Goal: Information Seeking & Learning: Learn about a topic

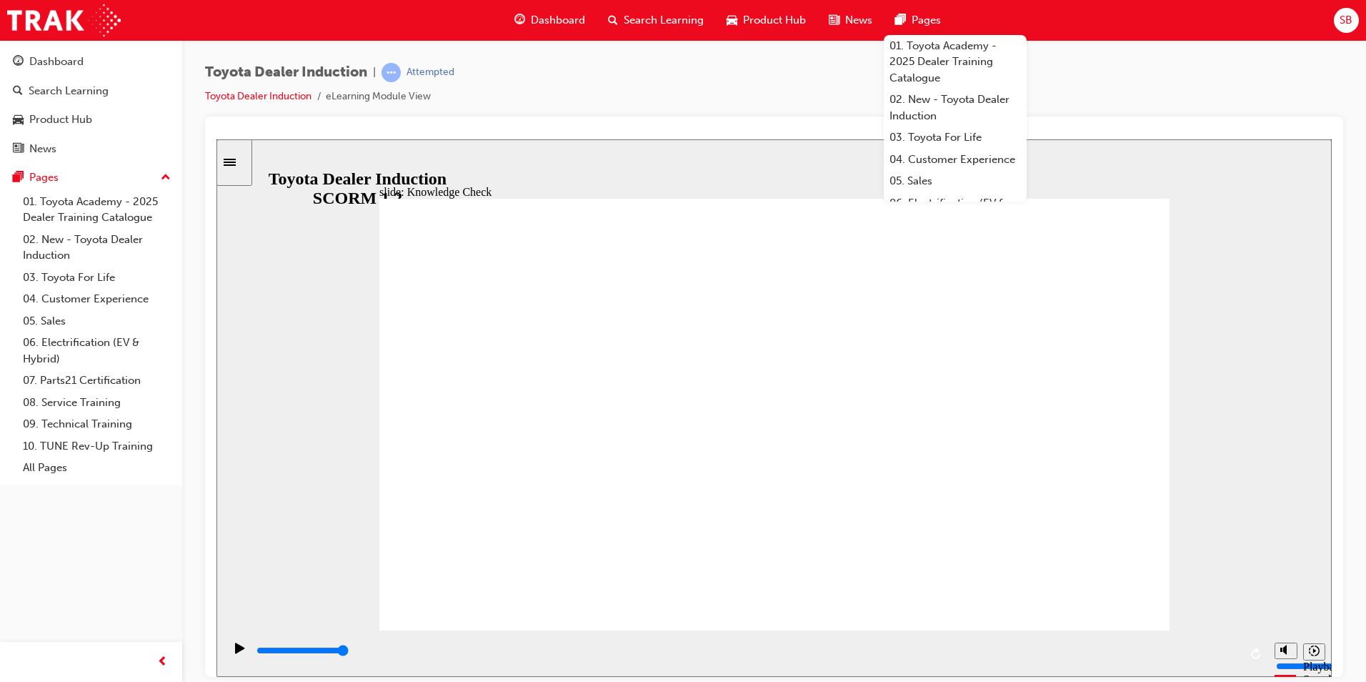
radio input "true"
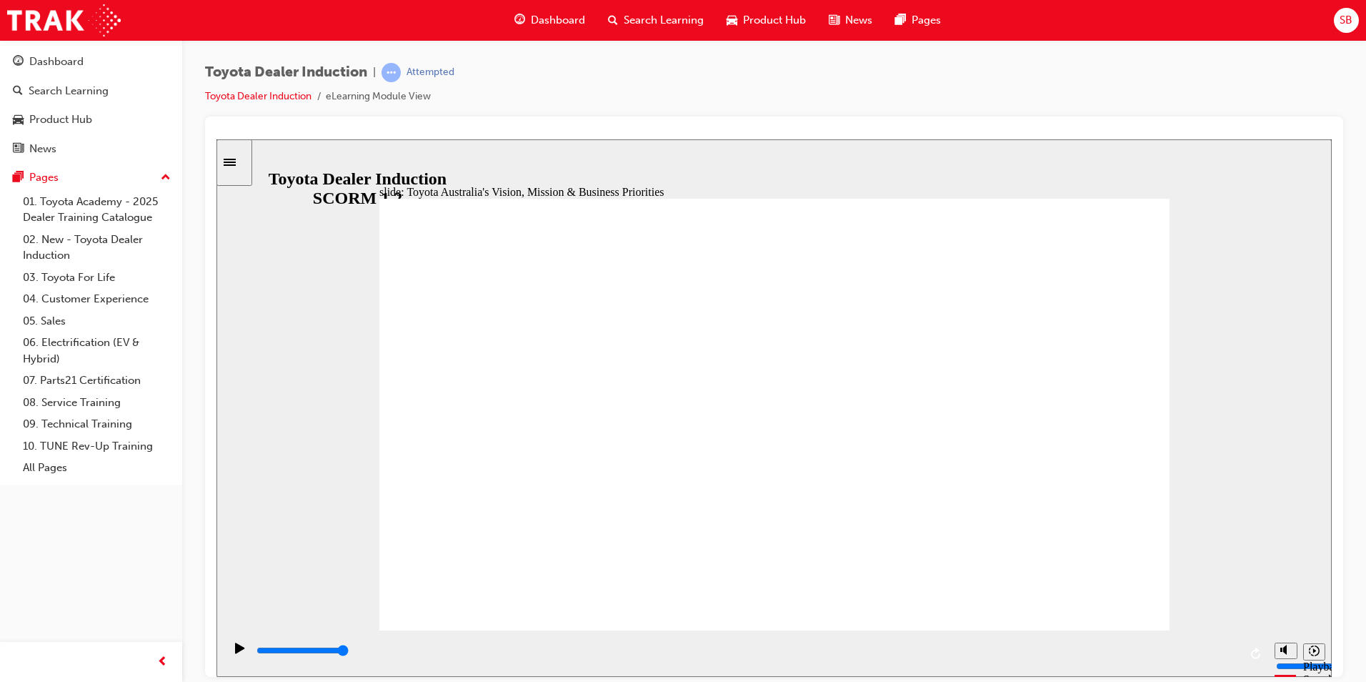
type input "9200"
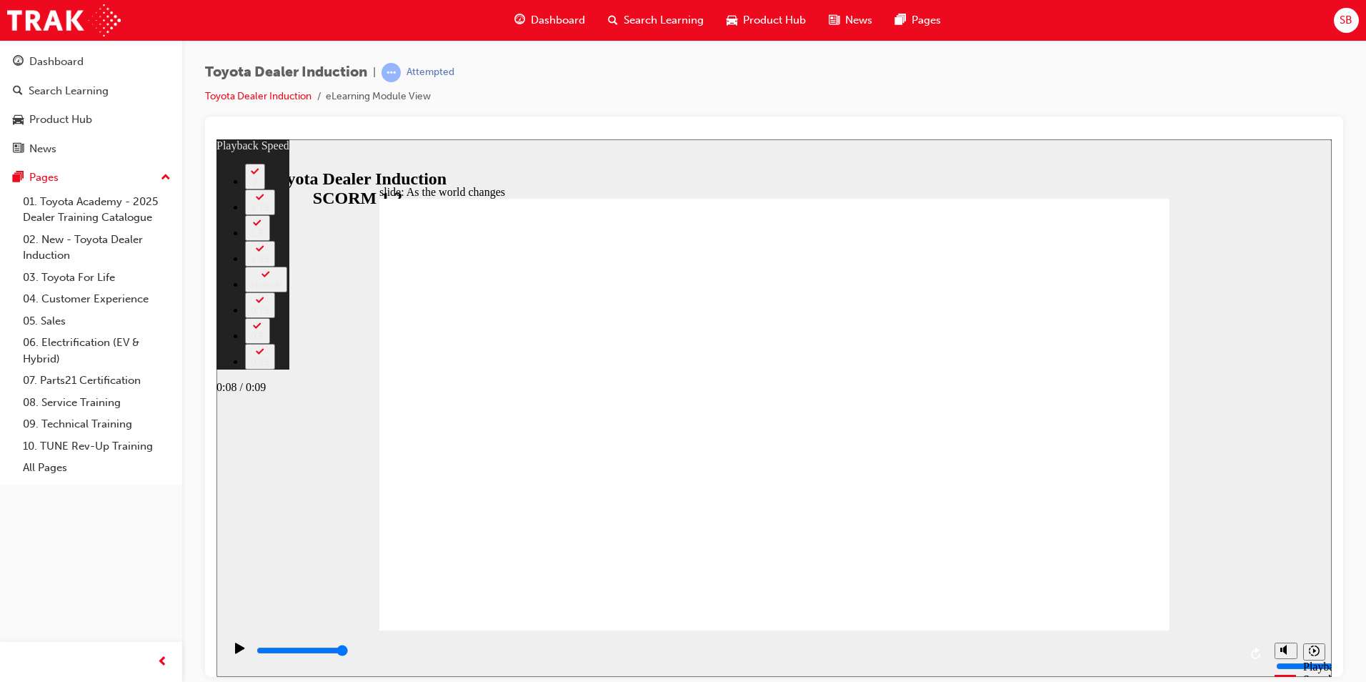
drag, startPoint x: 666, startPoint y: 600, endPoint x: 1159, endPoint y: 634, distance: 494.8
click at [1159, 634] on div "slide: As the world changes Rectangle 2 playback speed 2 1.75 1.5 1.25 Normal 0…" at bounding box center [773, 450] width 1115 height 622
type input "128"
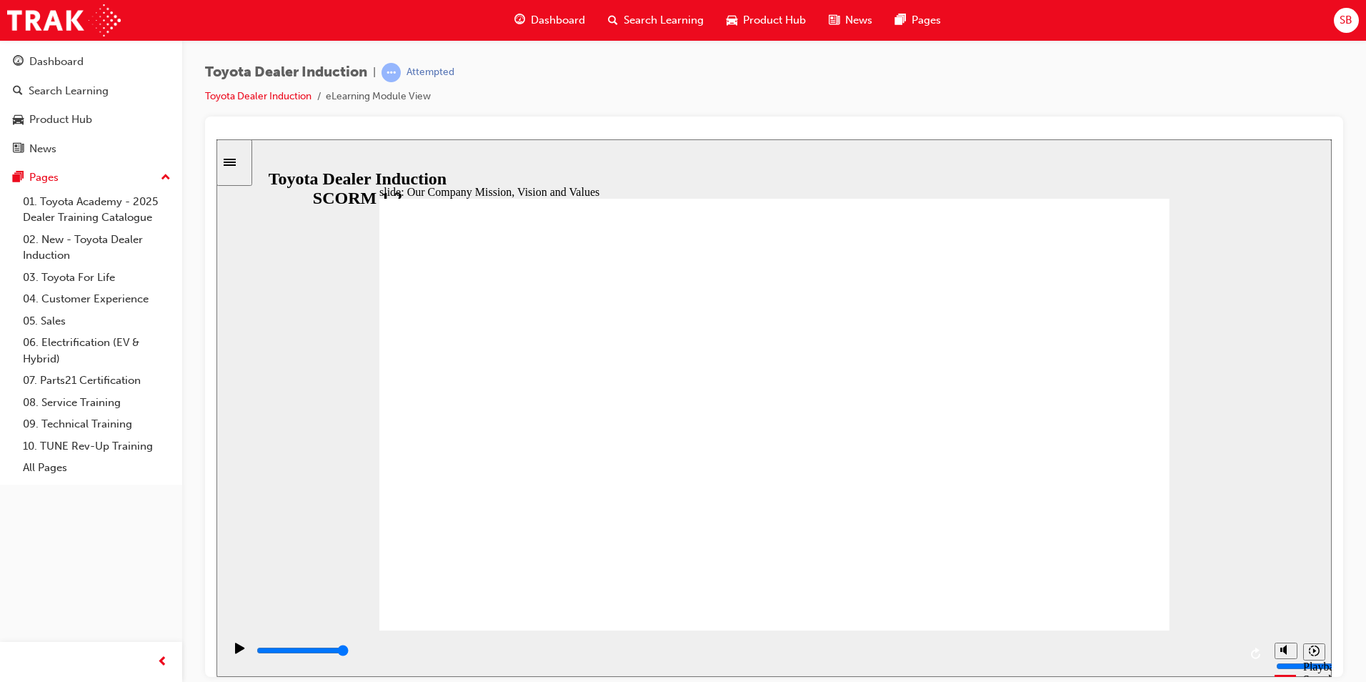
drag, startPoint x: 1141, startPoint y: 587, endPoint x: 1119, endPoint y: 587, distance: 22.1
type input "5000"
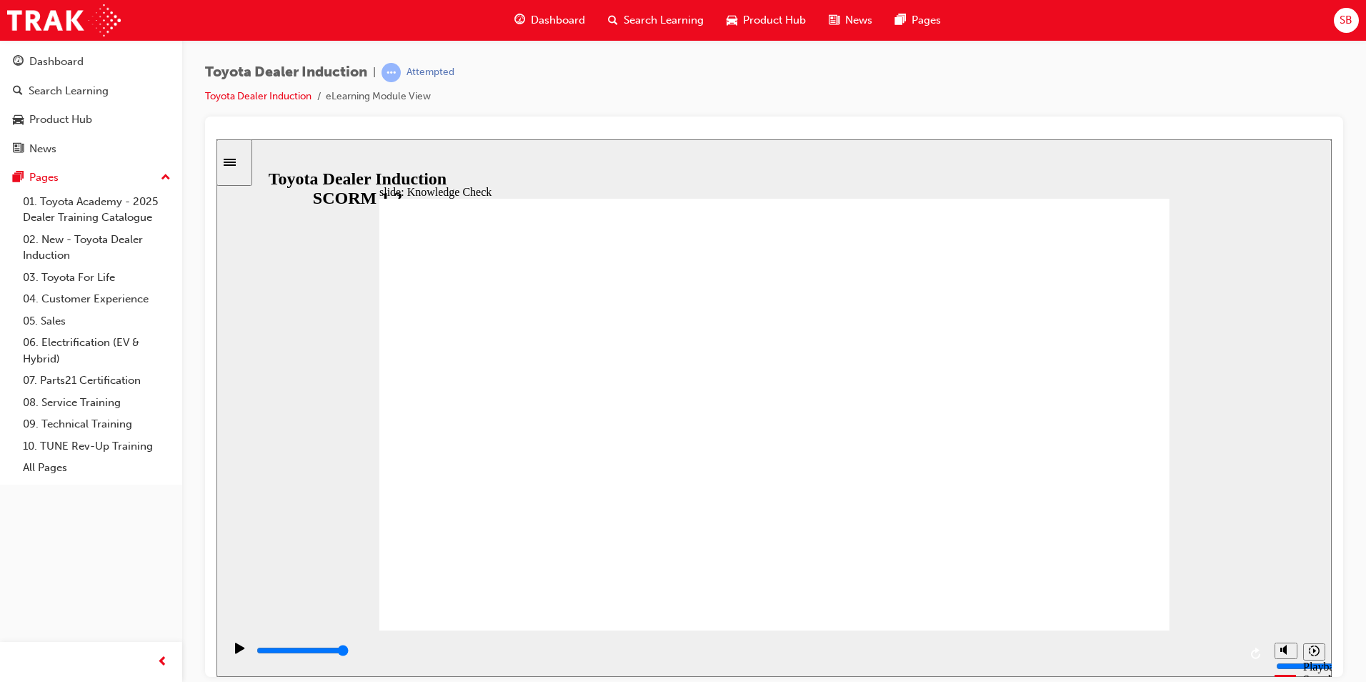
type input "h"
type input "ha"
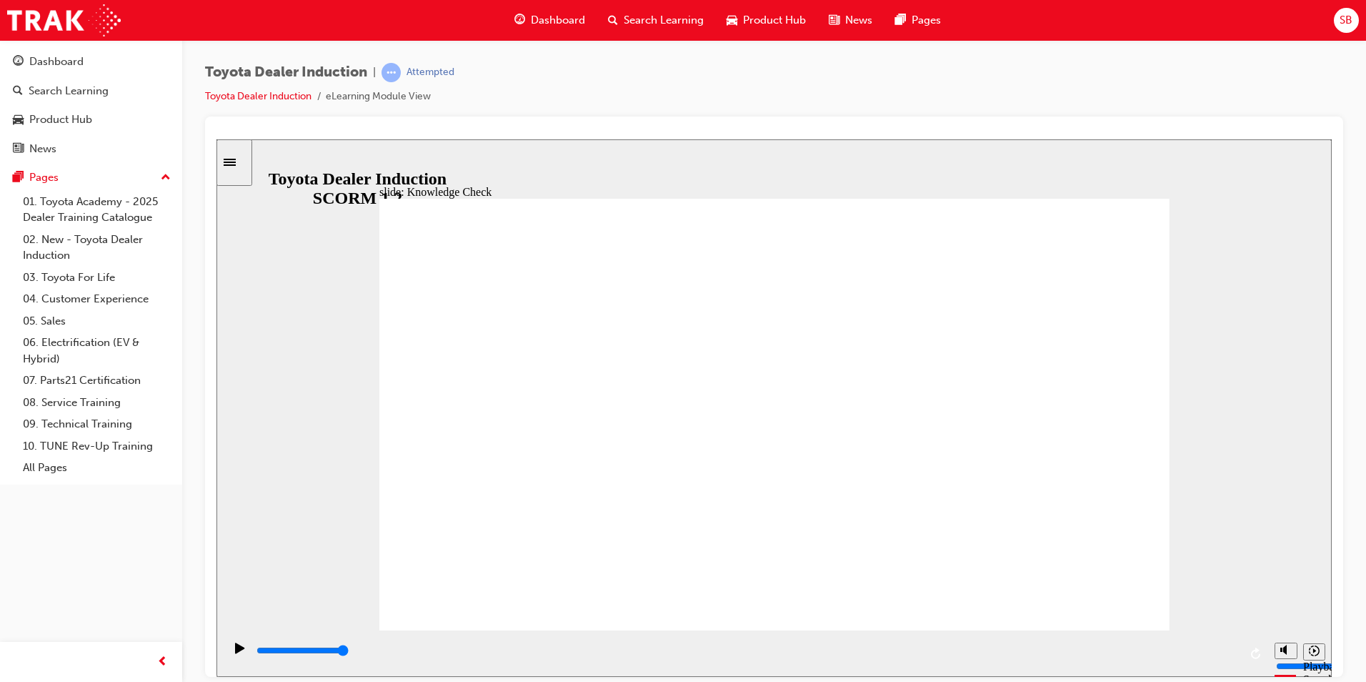
type input "hap"
type input "happ"
type input "happi"
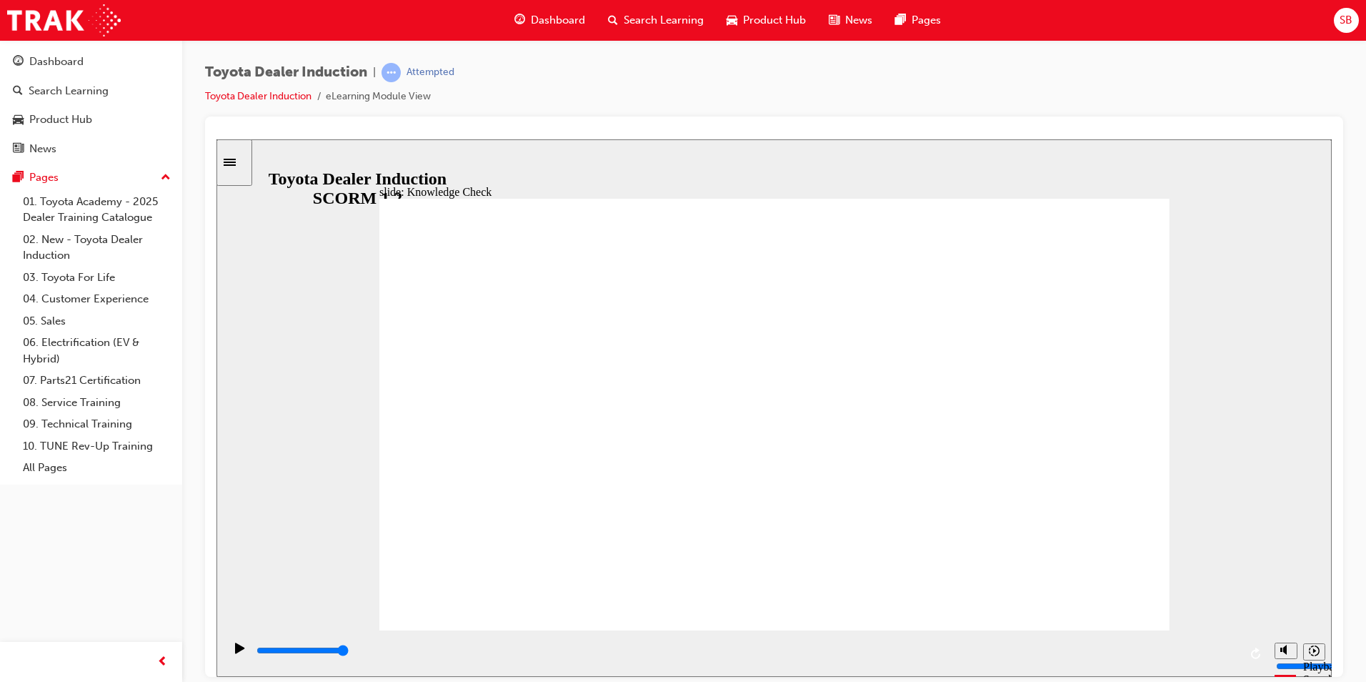
type input "happi"
type input "happin"
type input "happine"
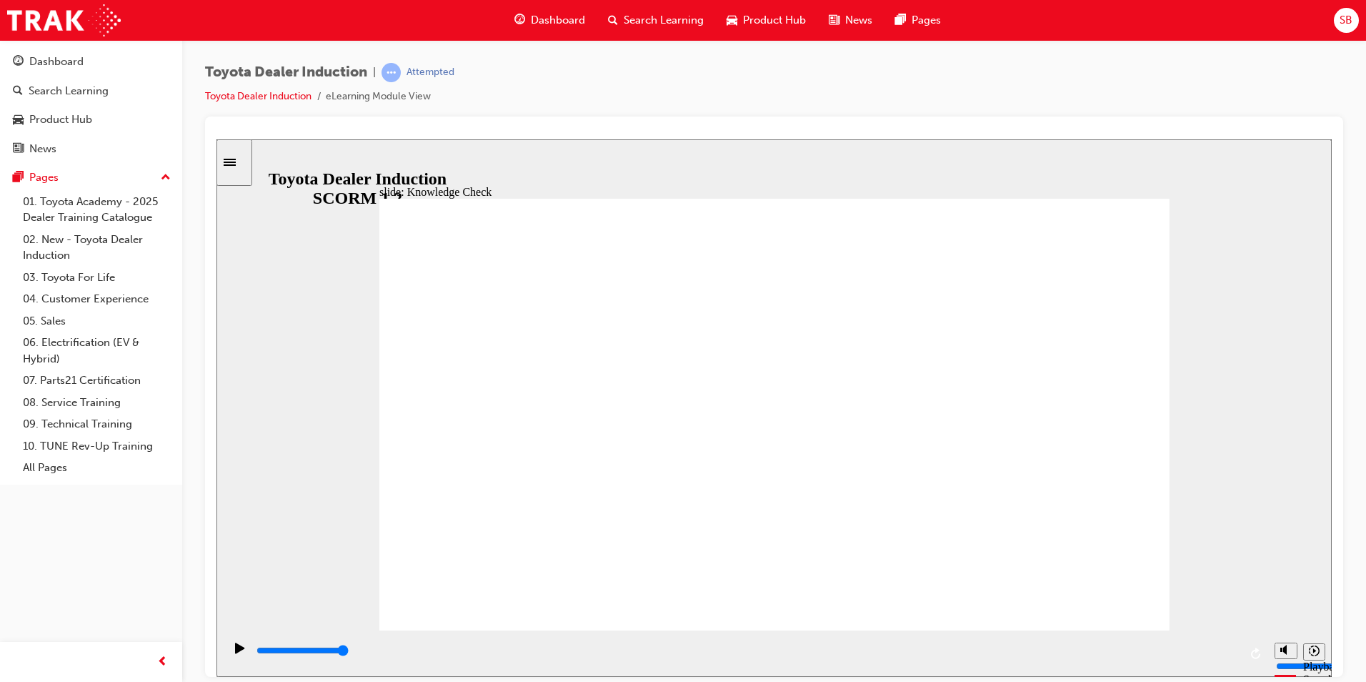
type input "happines"
type input "happiness"
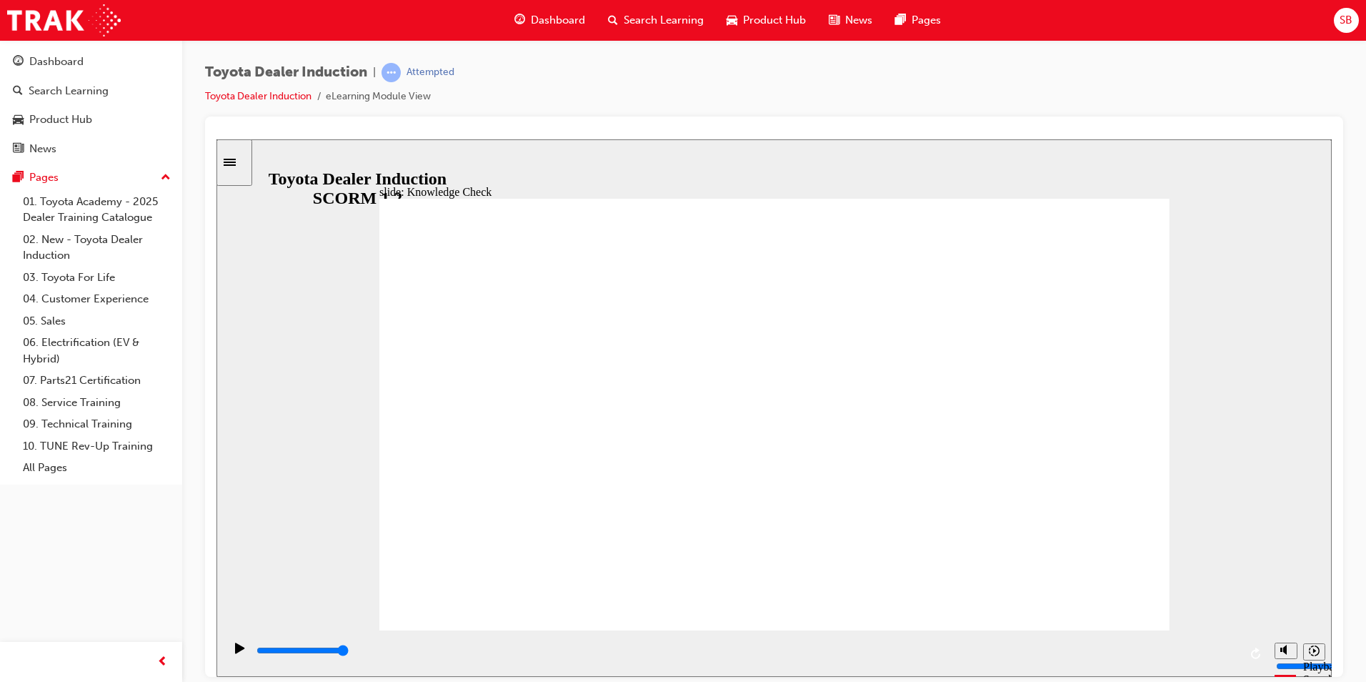
type input "happiness"
type input "5000"
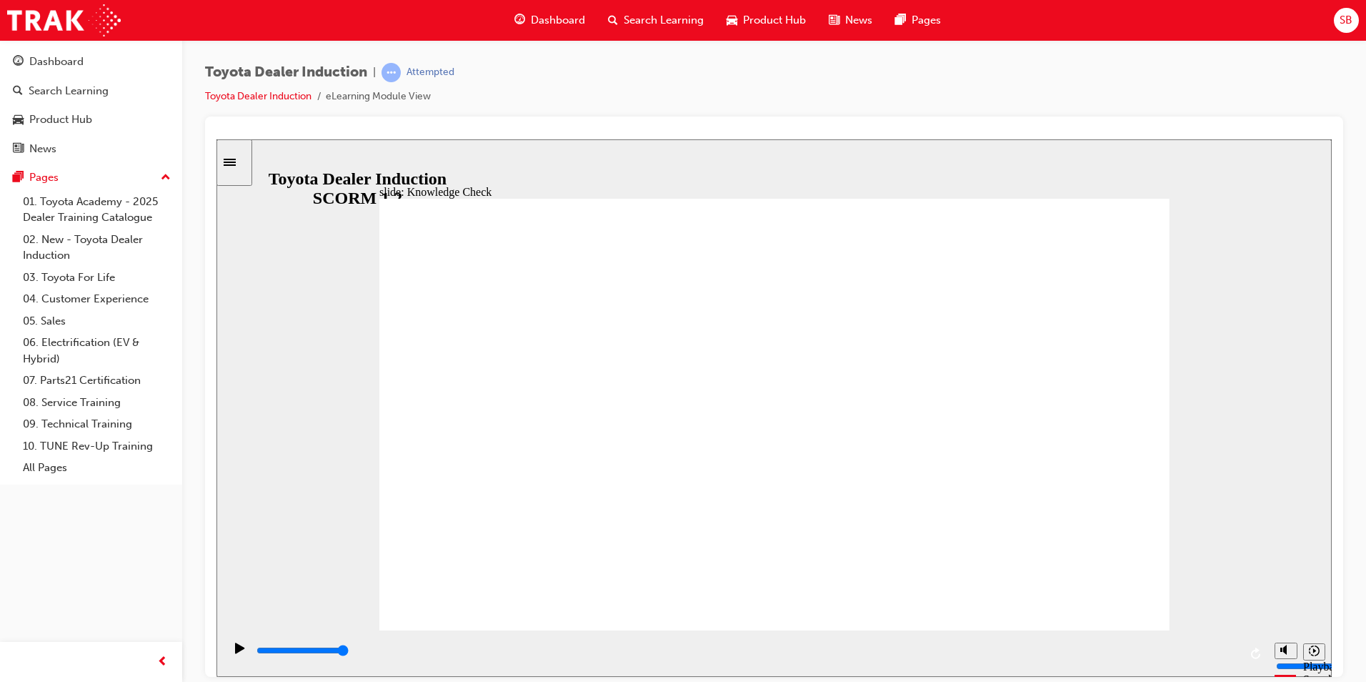
type input "c"
type input "co"
type input "con"
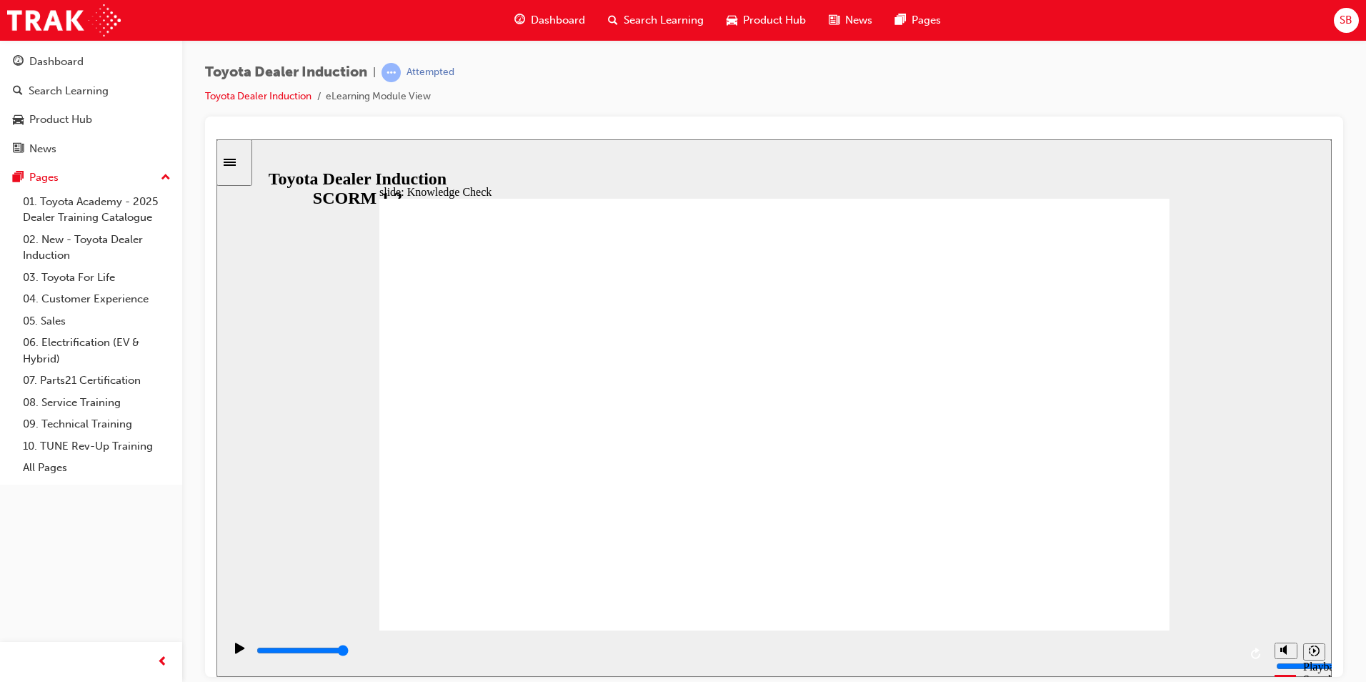
type input "con"
type input "conn"
type input "conne"
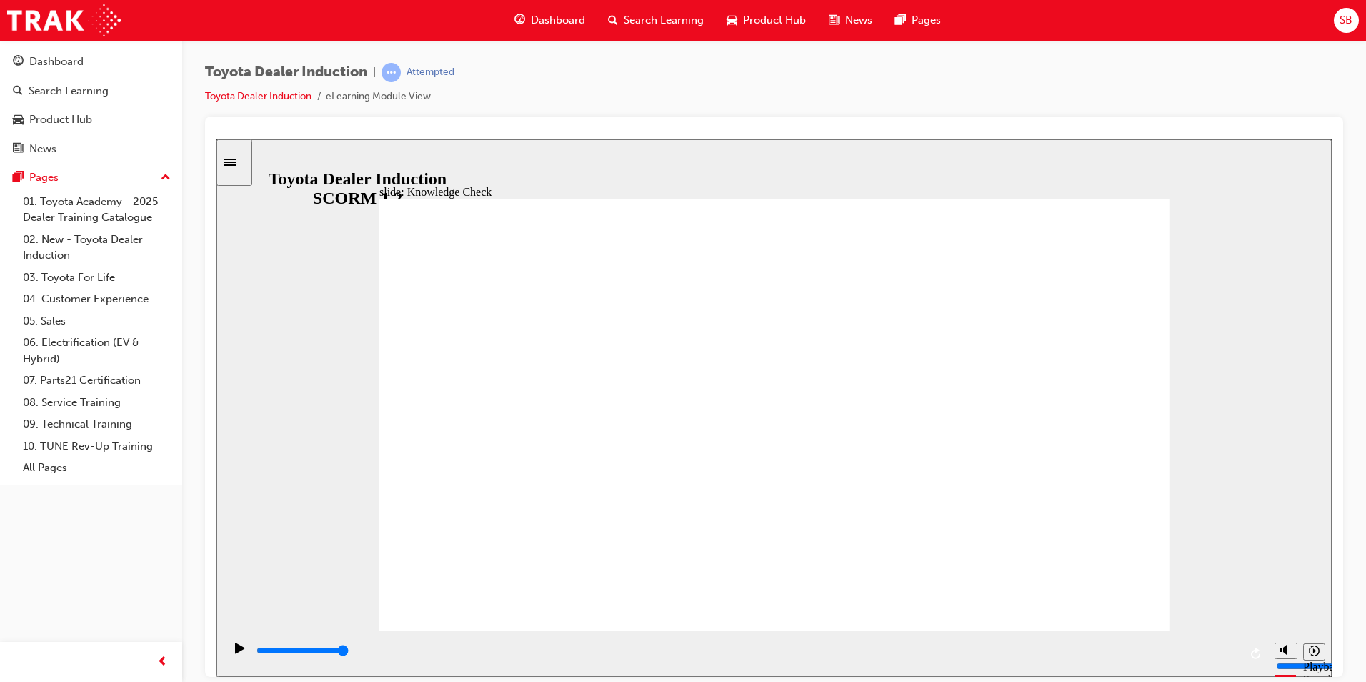
type input "connec"
type input "connect"
type input "connecte"
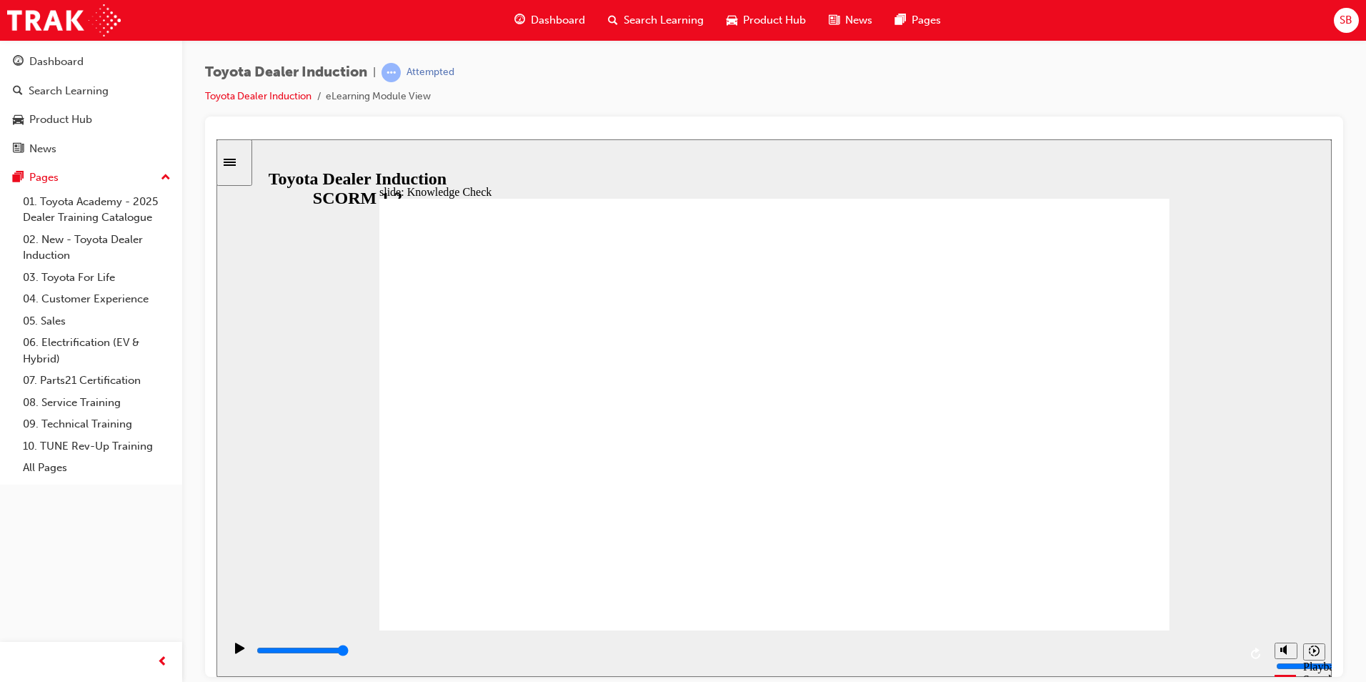
type input "connecte"
type input "connected"
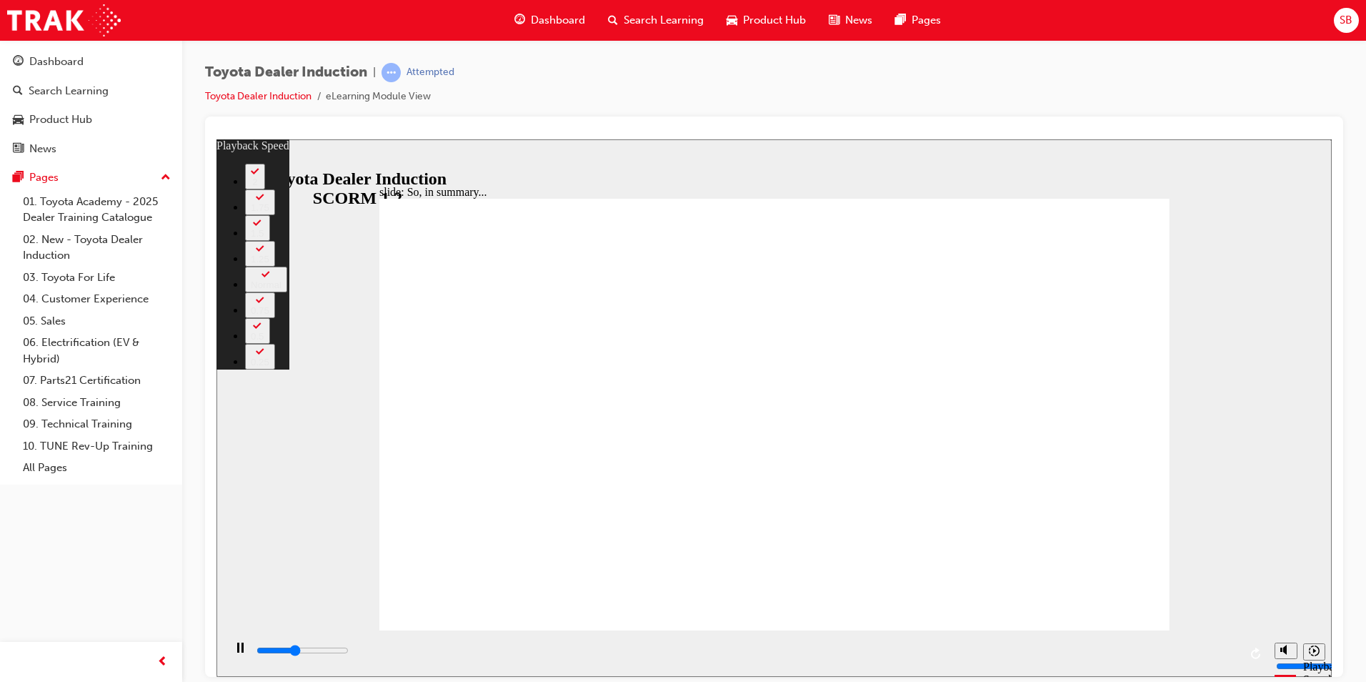
type input "2700"
type input "0"
type input "3000"
type input "0"
type input "3200"
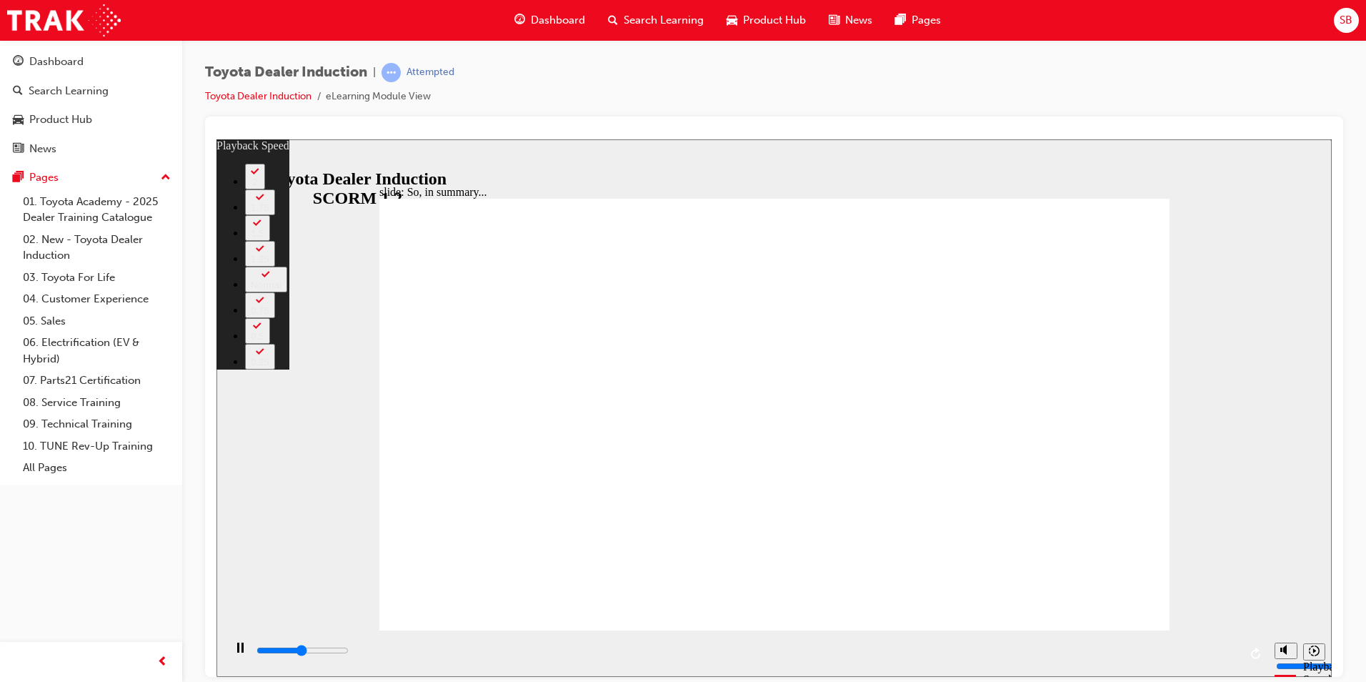
type input "1"
type input "3500"
type input "1"
type input "3800"
type input "1"
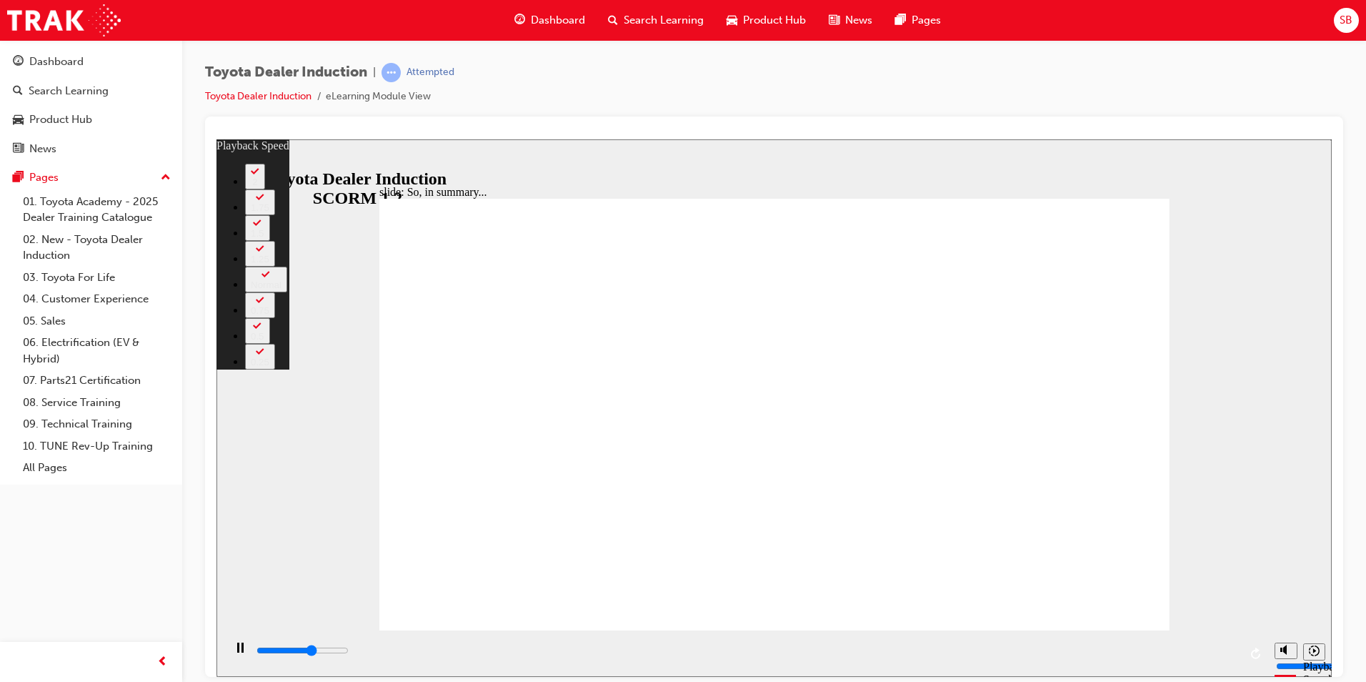
type input "4000"
type input "1"
type input "4300"
type input "2"
type input "4600"
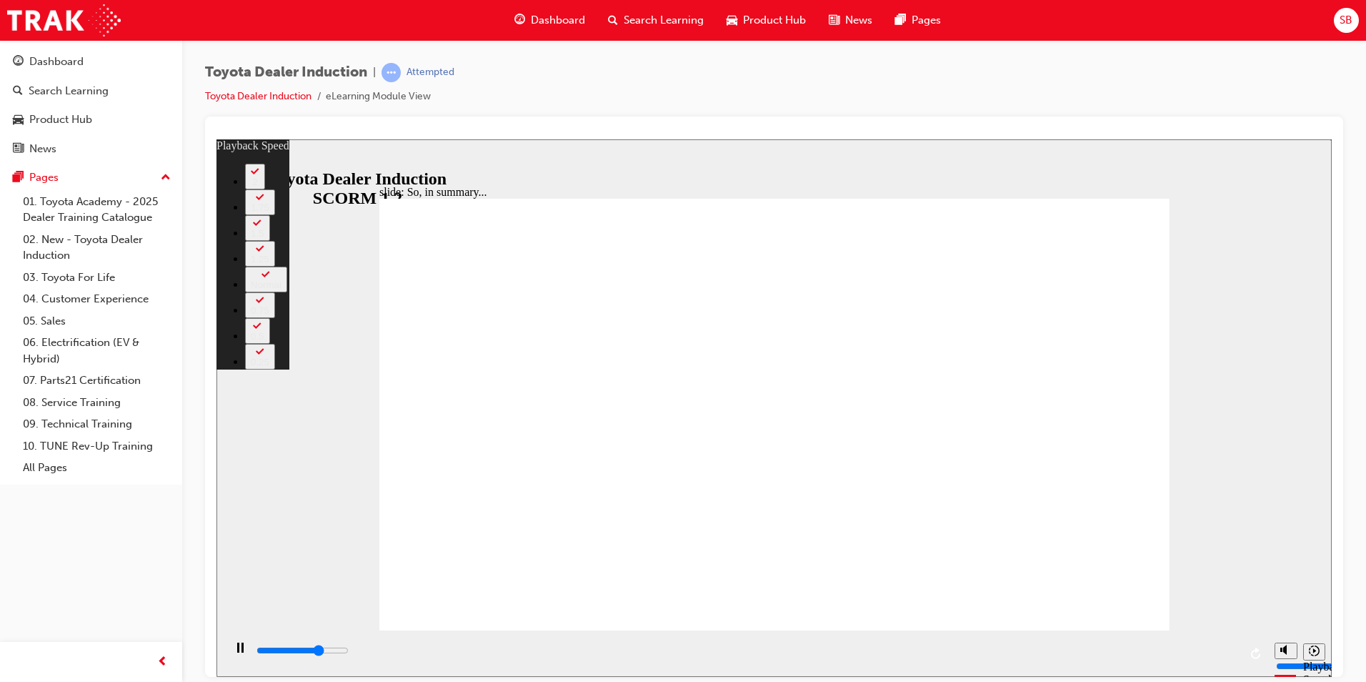
type input "2"
type input "4800"
type input "2"
type input "5100"
type input "2"
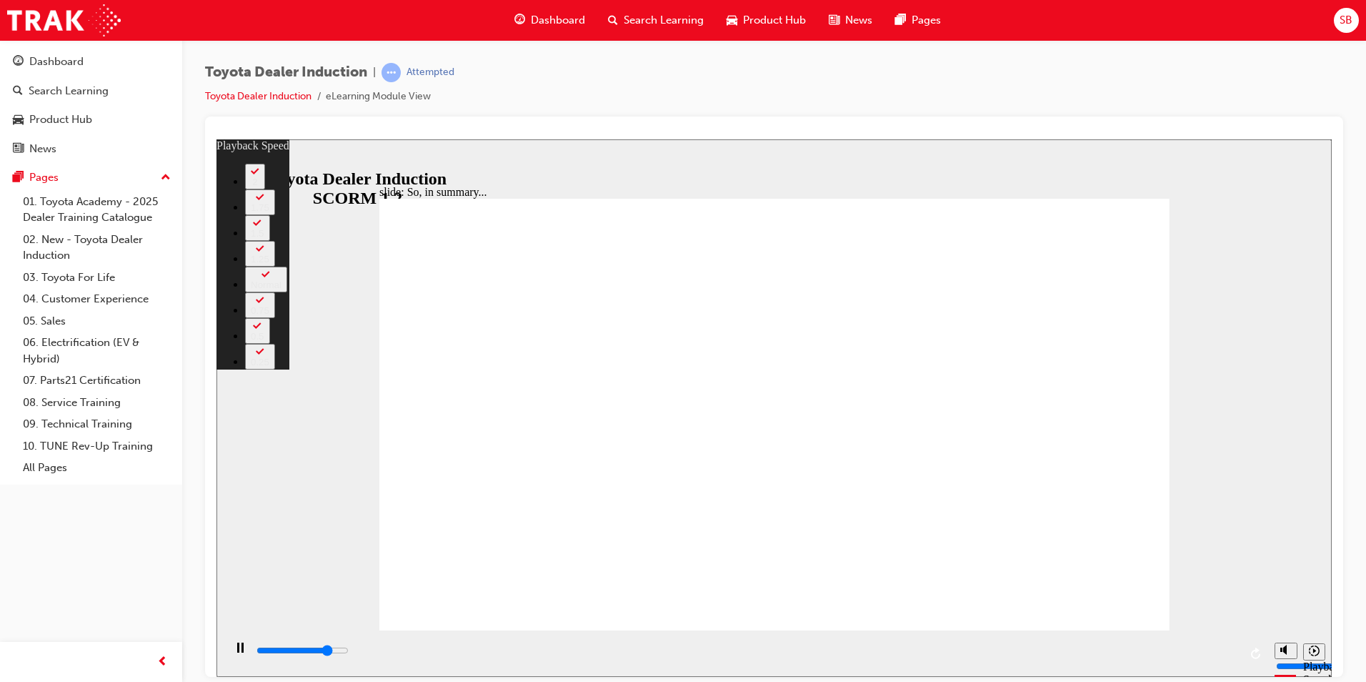
type input "5300"
type input "3"
type input "5600"
type input "3"
type input "5600"
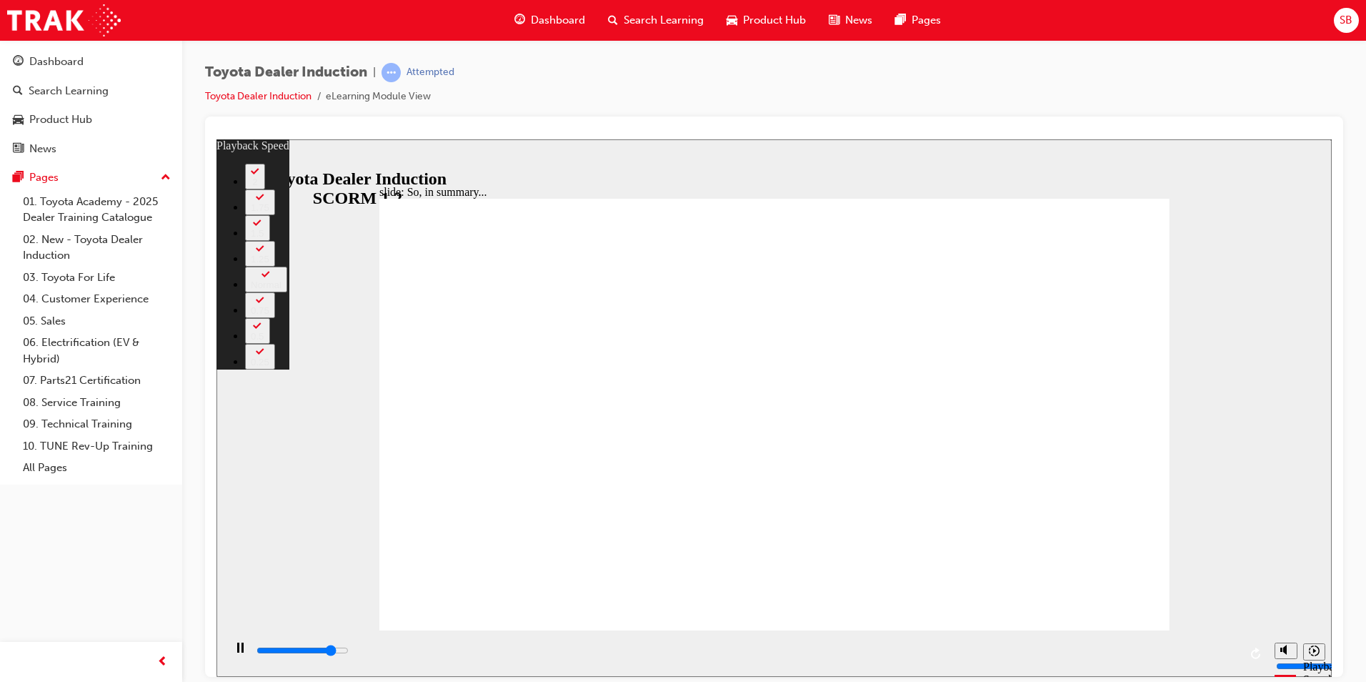
type input "3"
type input "5900"
type input "3"
type input "6200"
type input "3"
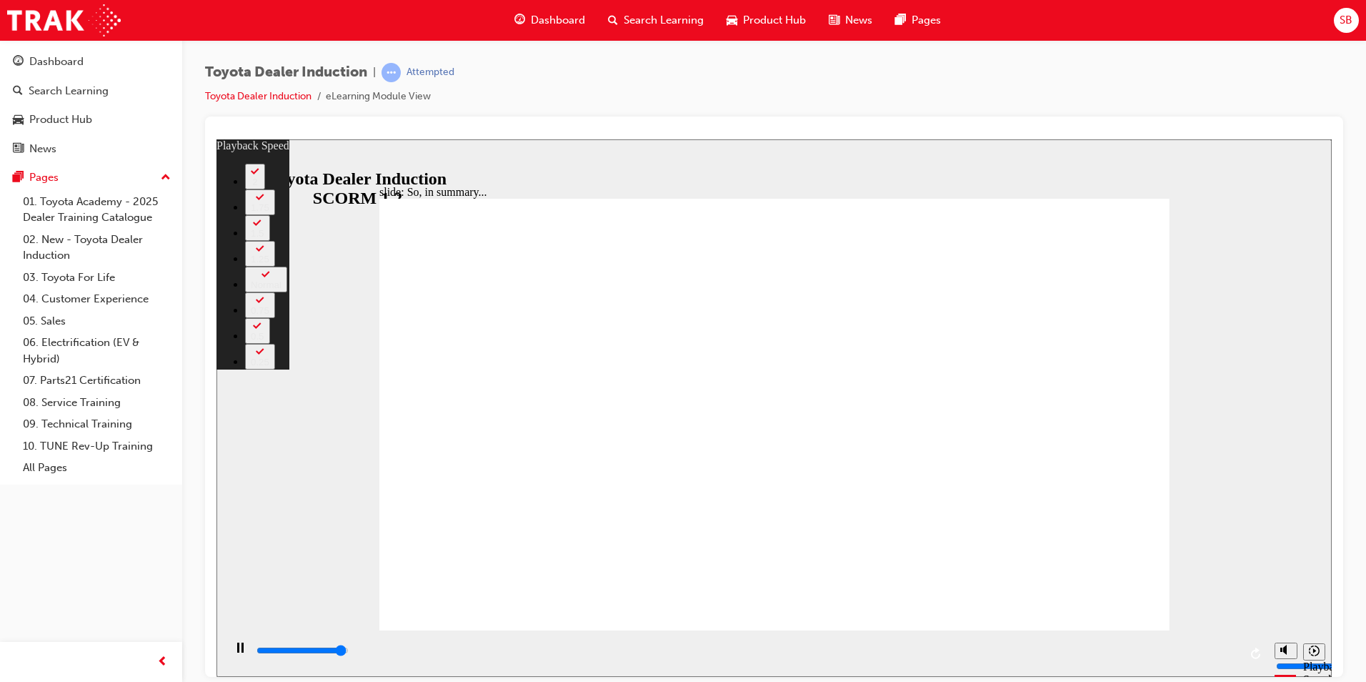
type input "6400"
type input "4"
type input "6500"
drag, startPoint x: 462, startPoint y: 599, endPoint x: 1172, endPoint y: 599, distance: 709.4
click at [1172, 599] on div "slide: So, in summary... Rectangle 3 playback speed 2 1.75 1.5 1.25 Normal 0.75…" at bounding box center [773, 407] width 1115 height 537
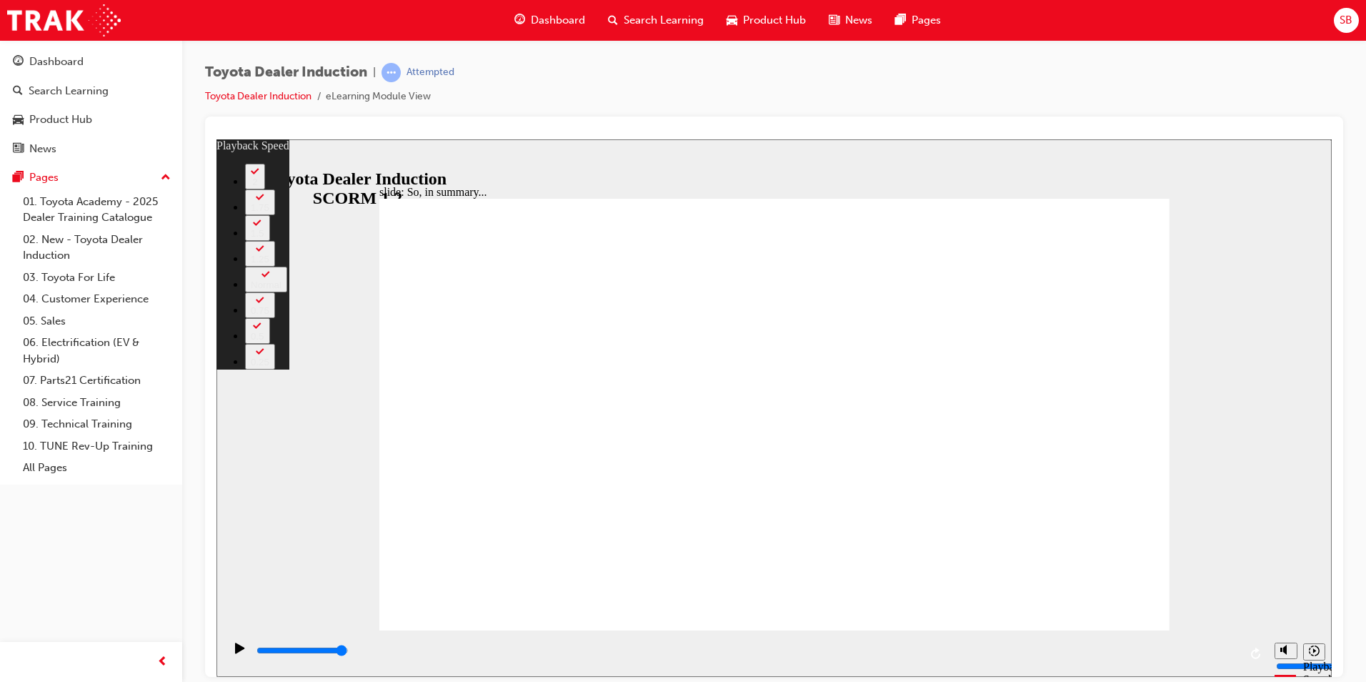
drag, startPoint x: 1166, startPoint y: 602, endPoint x: 1114, endPoint y: 602, distance: 52.2
type input "128"
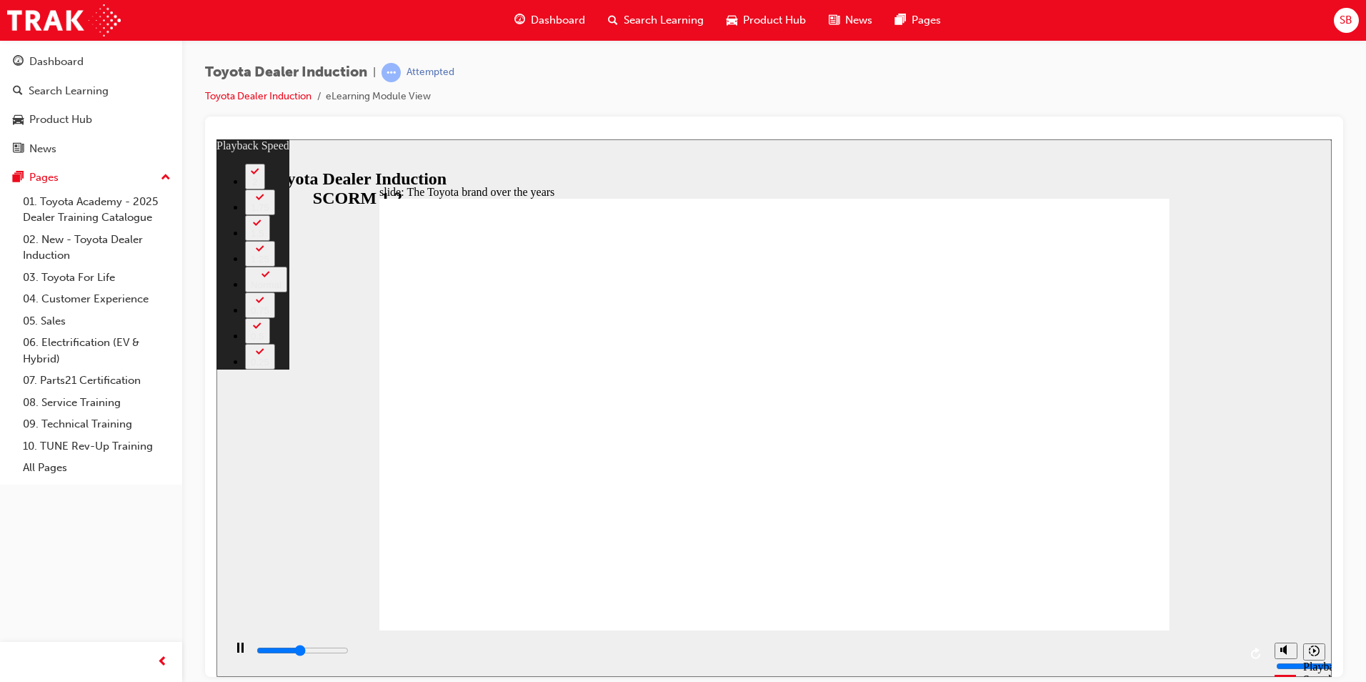
type input "4000"
type input "0"
type input "4200"
type input "0"
type input "4500"
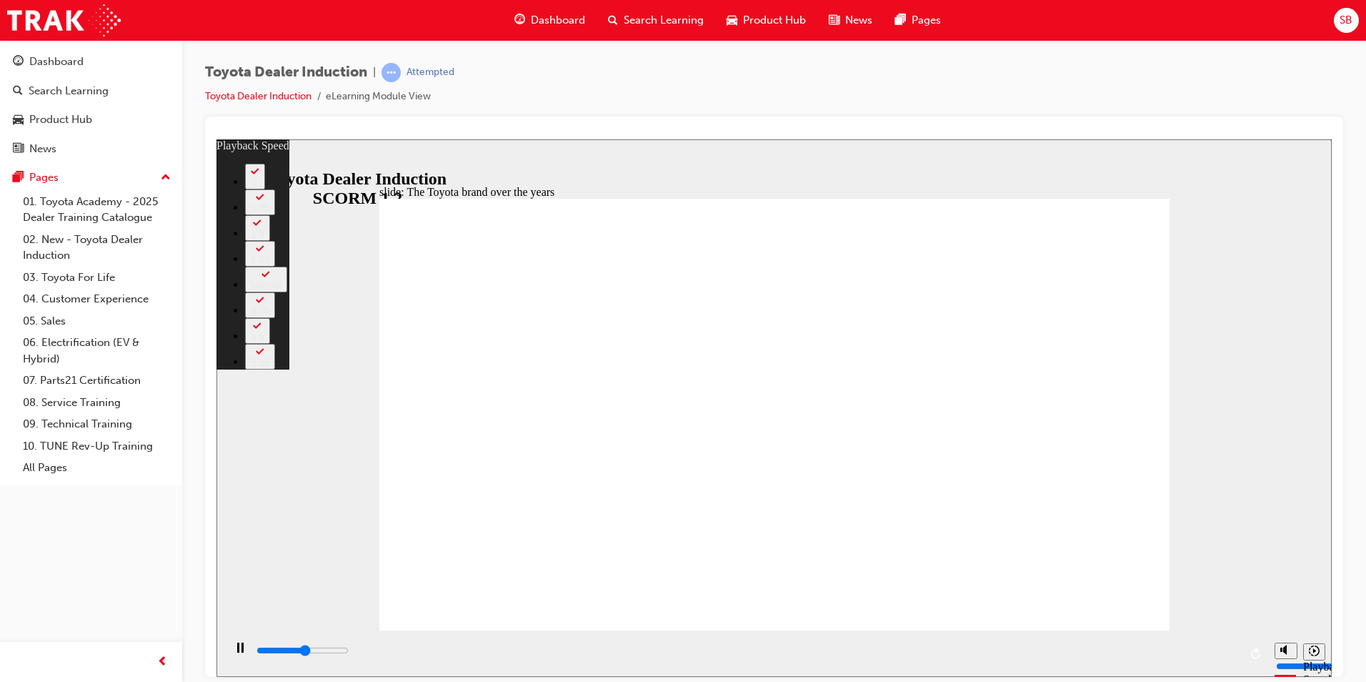
type input "1"
type input "4700"
type input "1"
type input "5000"
type input "1"
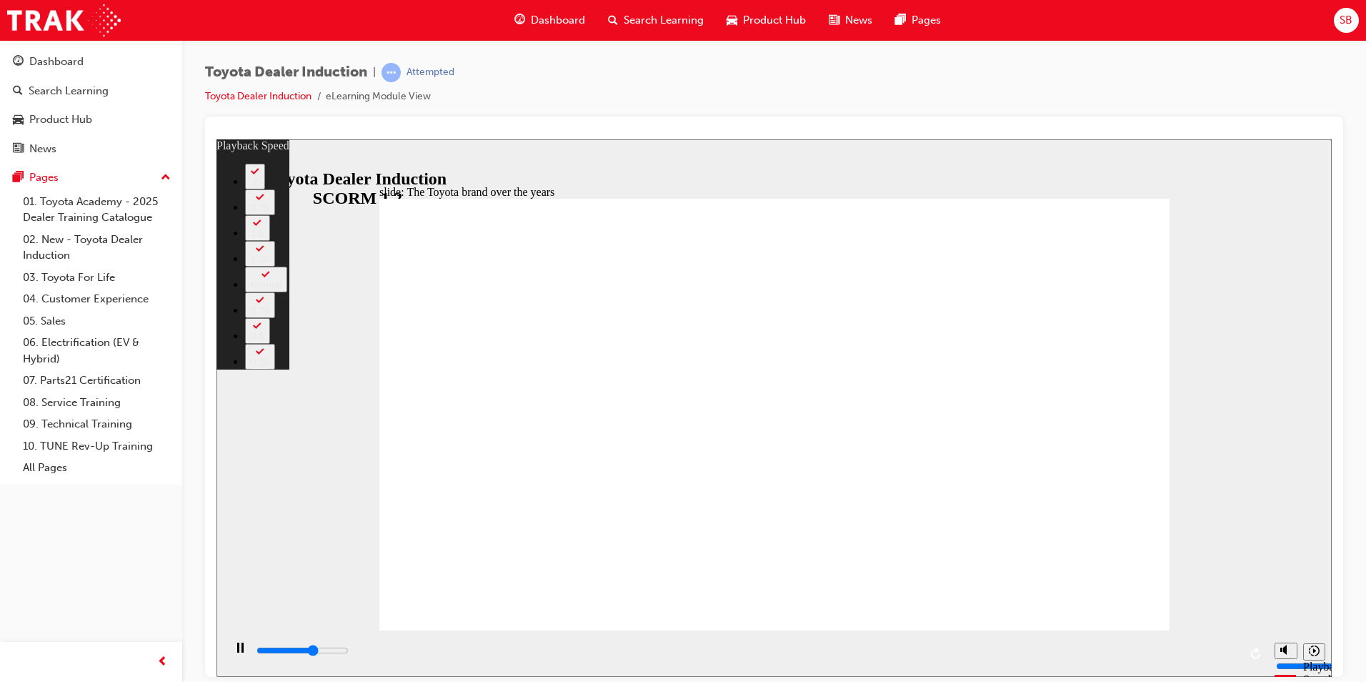
type input "5300"
type input "1"
type input "5600"
type input "2"
type input "5800"
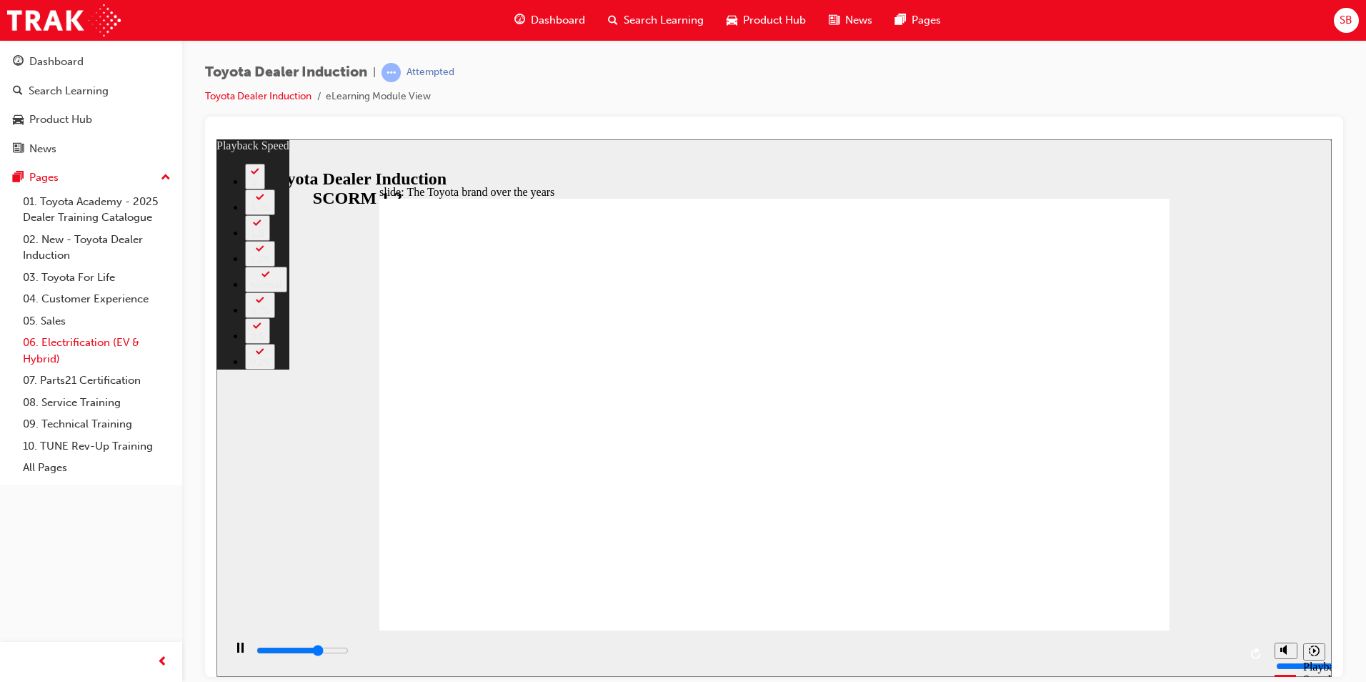
type input "2"
type input "6100"
type input "2"
type input "6400"
type input "2"
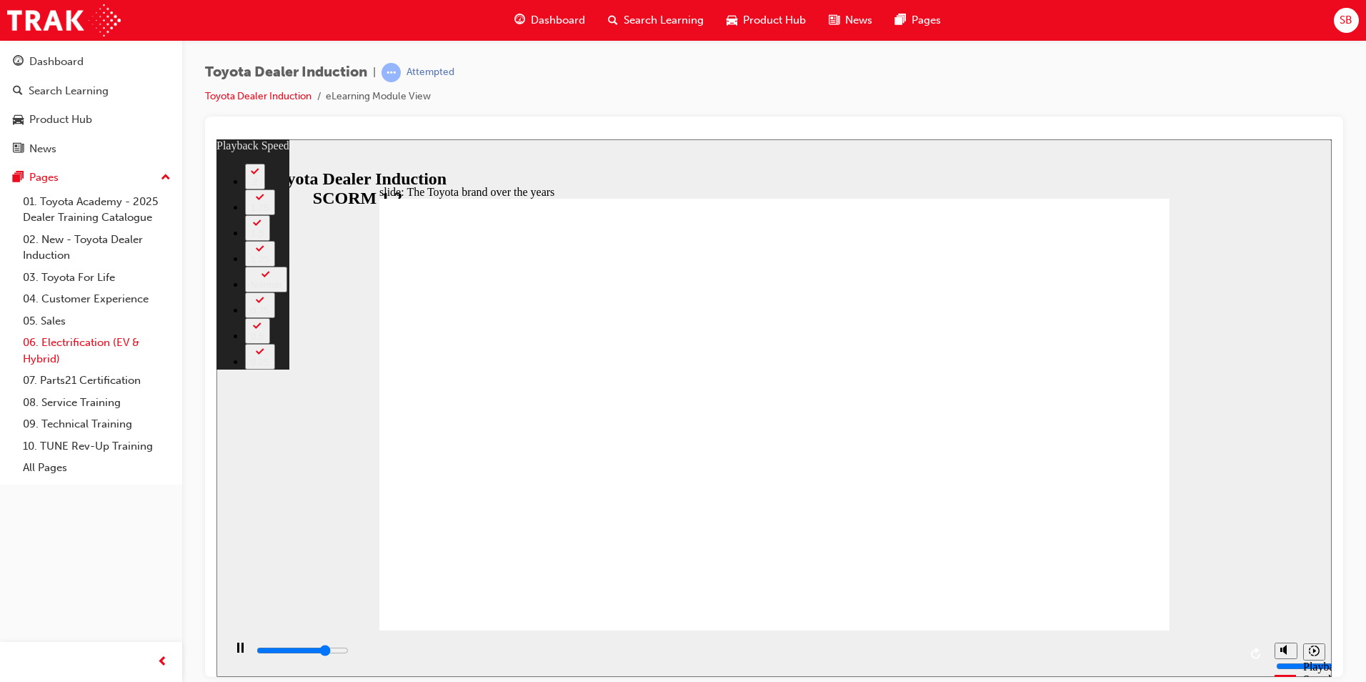
type input "6600"
type input "3"
type input "6900"
type input "3"
type input "7200"
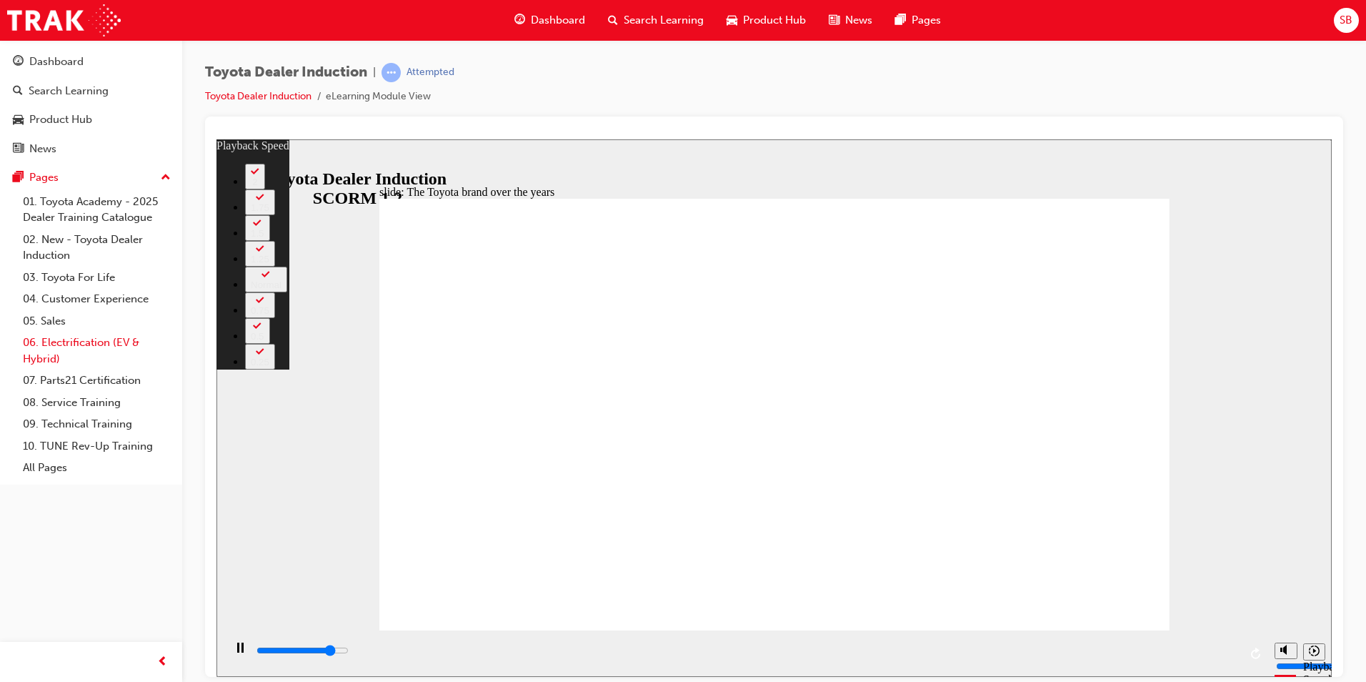
type input "3"
type input "7400"
type input "3"
type input "7700"
type input "4"
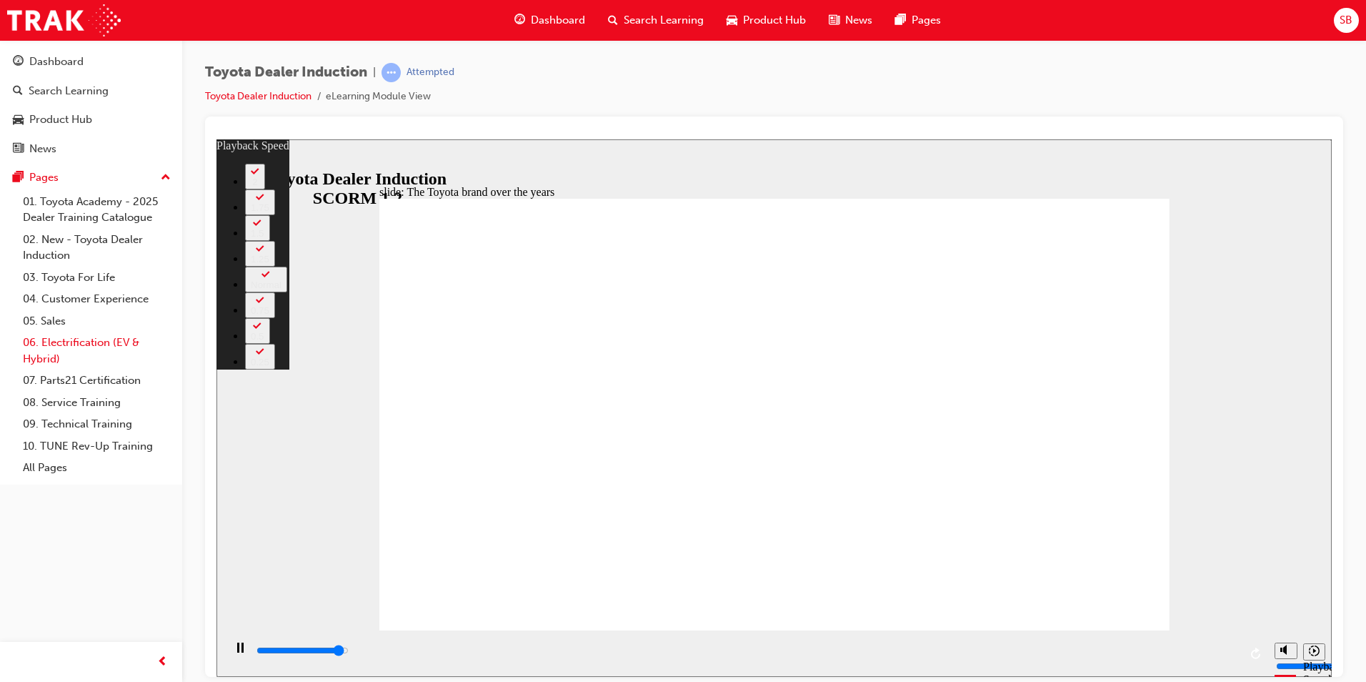
type input "8000"
type input "4"
type input "8200"
type input "4"
type input "8400"
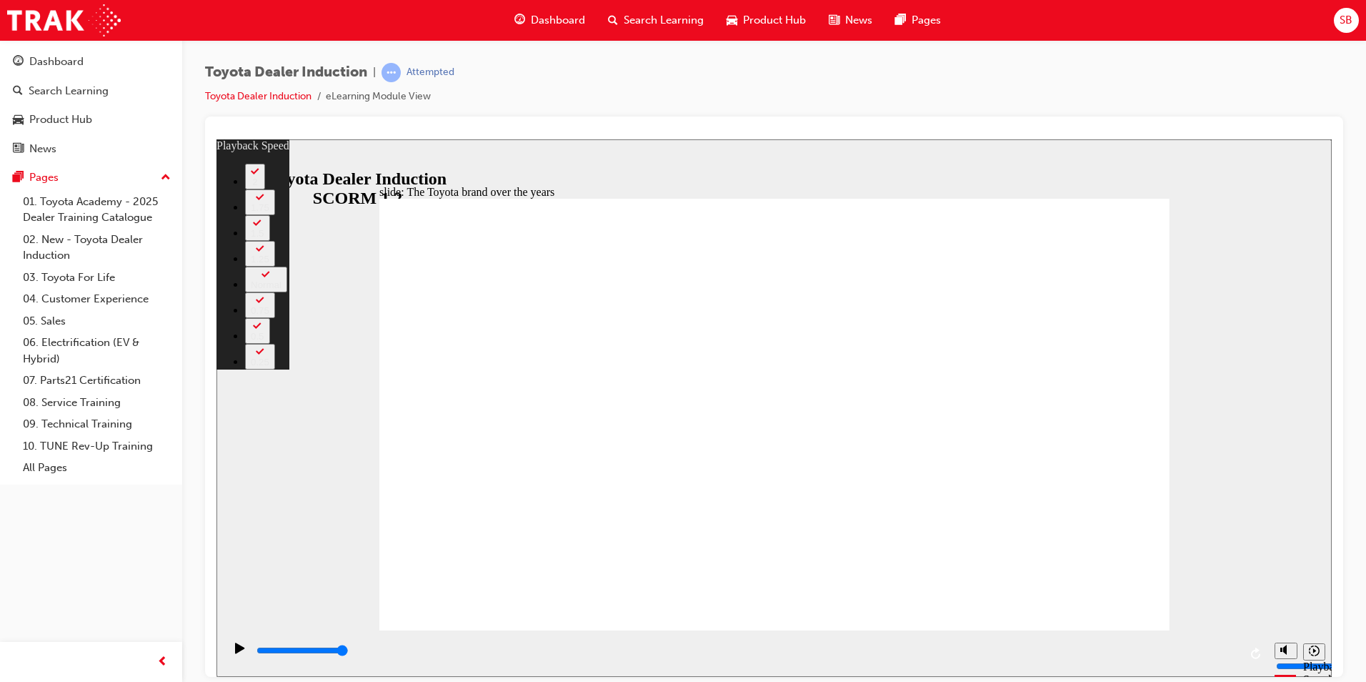
drag, startPoint x: 552, startPoint y: 597, endPoint x: 1027, endPoint y: 588, distance: 475.1
drag, startPoint x: 1028, startPoint y: 602, endPoint x: 1117, endPoint y: 607, distance: 88.7
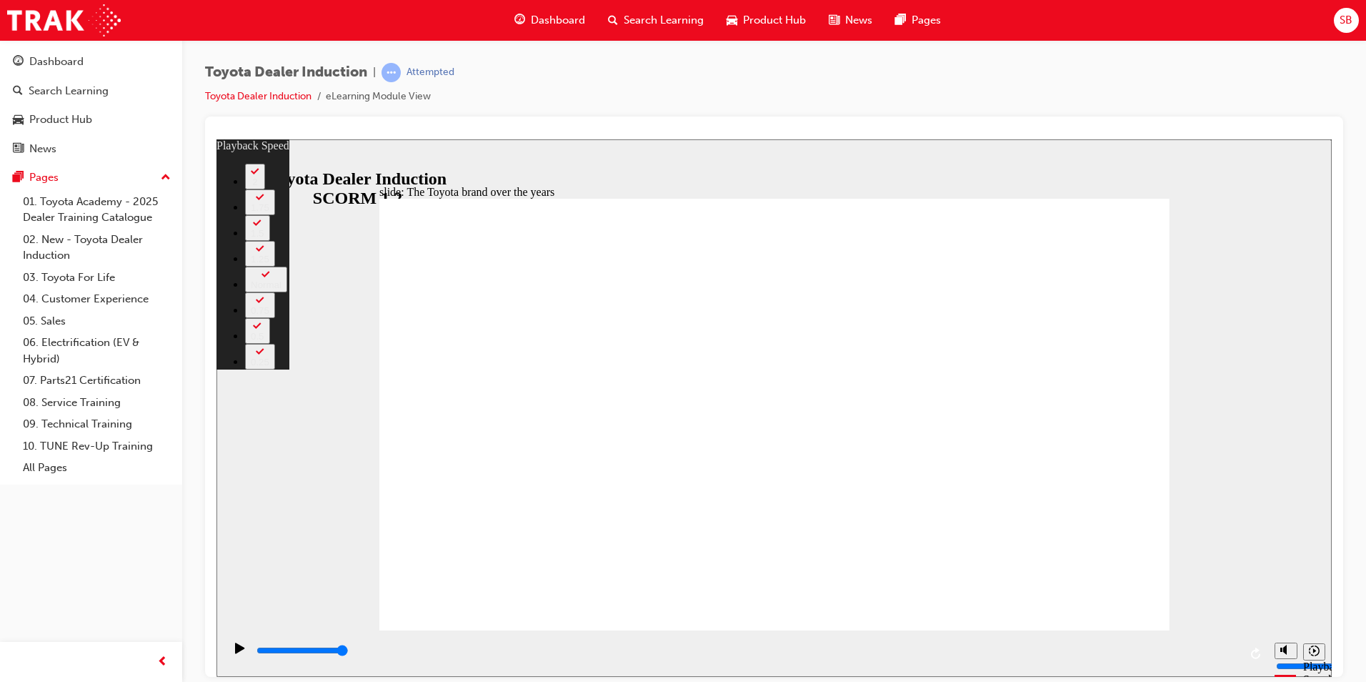
type input "165"
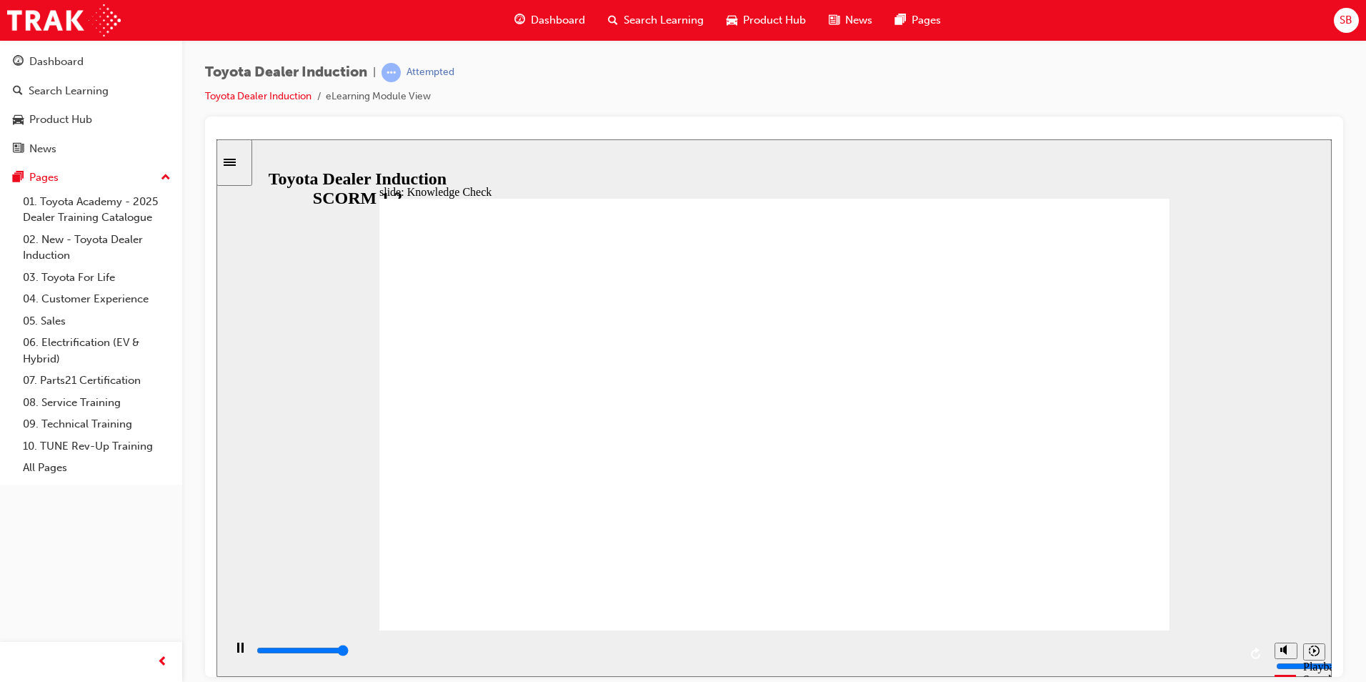
type input "5000"
radio input "true"
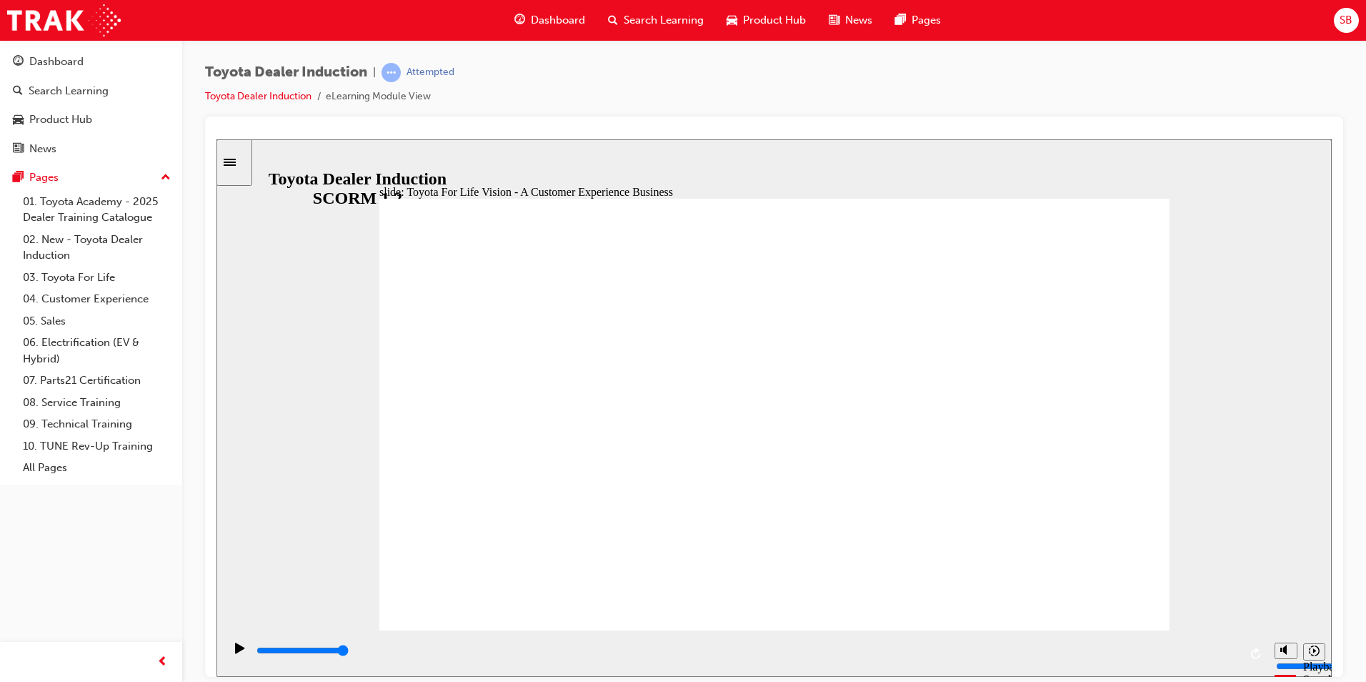
type input "0"
